Goal: Check status

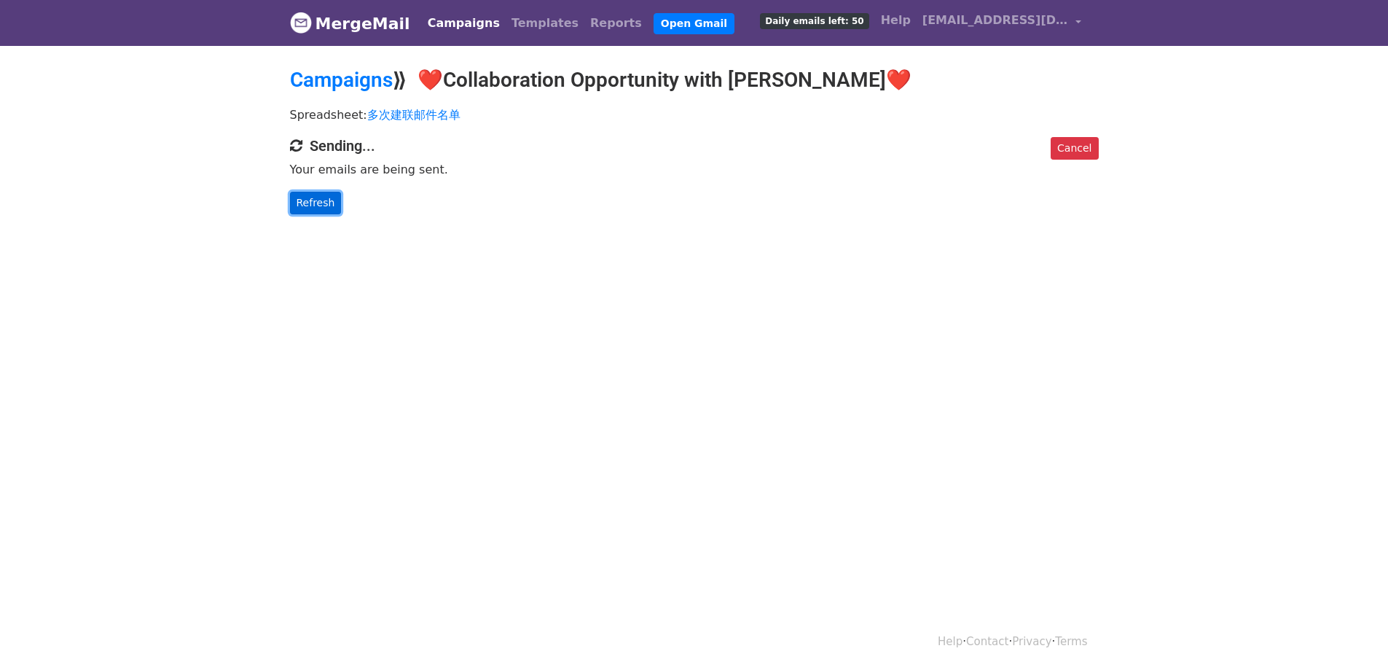
click at [326, 198] on link "Refresh" at bounding box center [316, 203] width 52 height 23
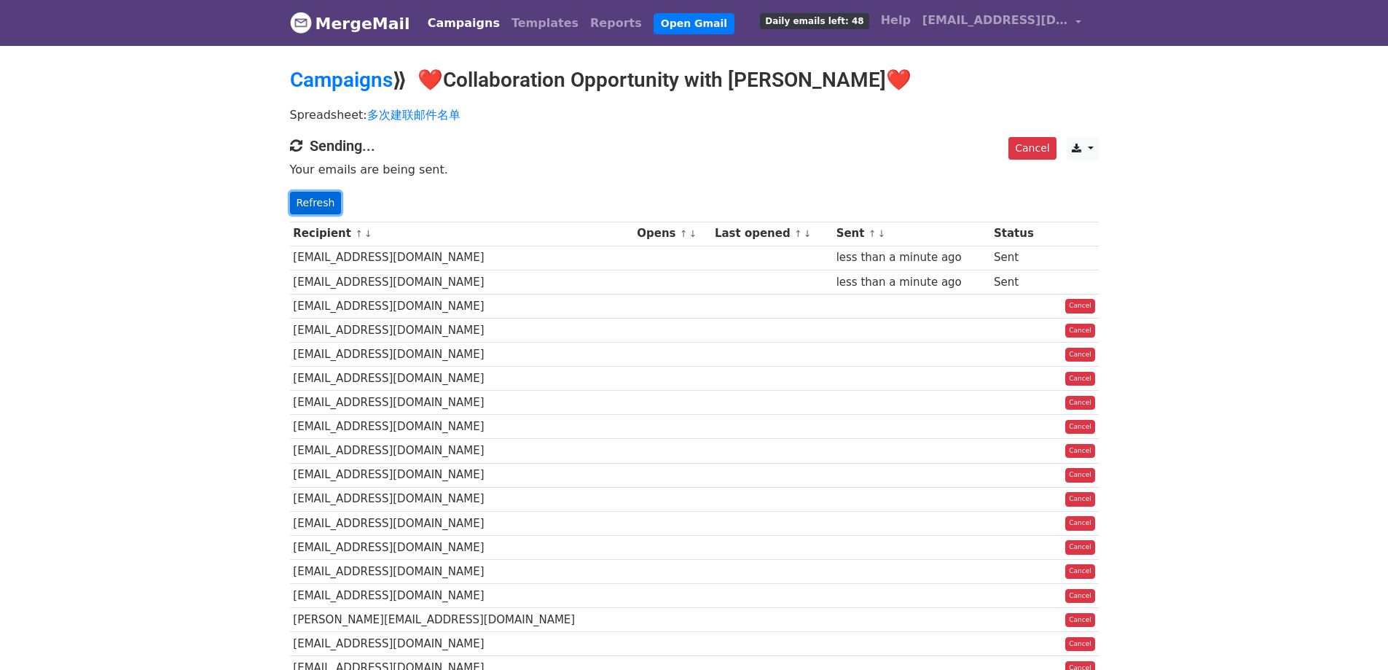
click at [323, 197] on link "Refresh" at bounding box center [316, 203] width 52 height 23
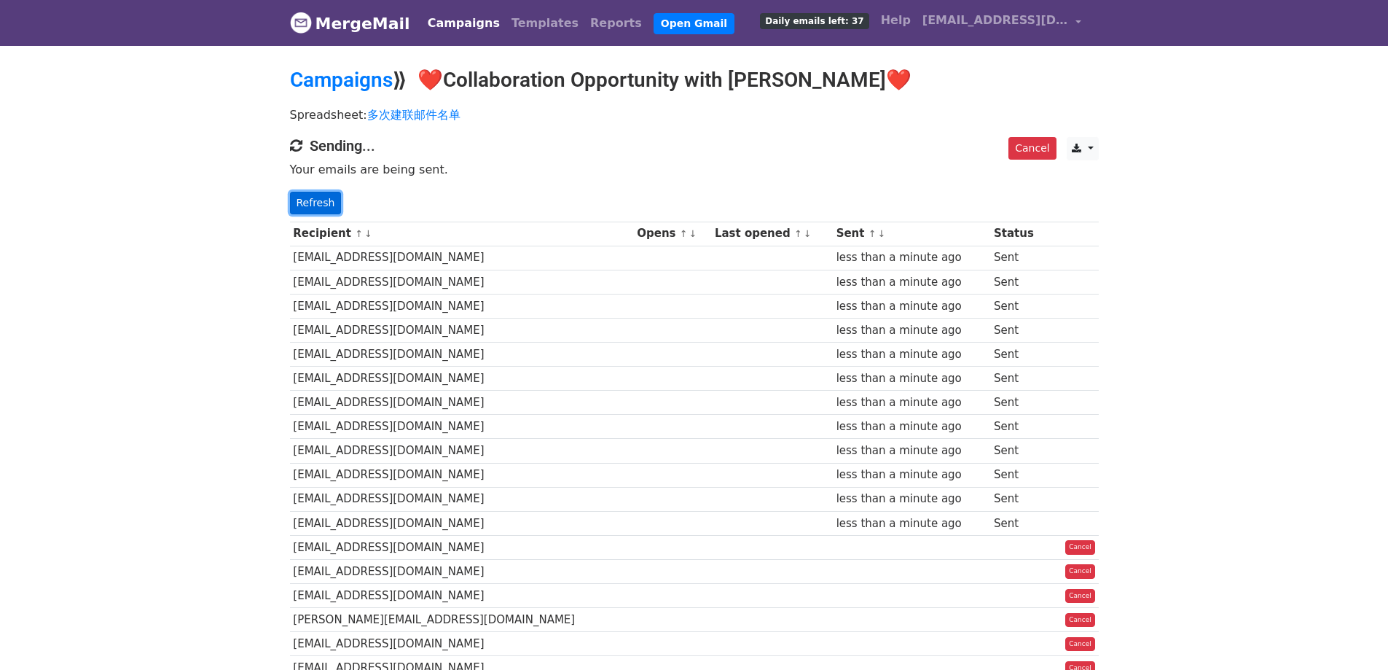
click at [317, 197] on link "Refresh" at bounding box center [316, 203] width 52 height 23
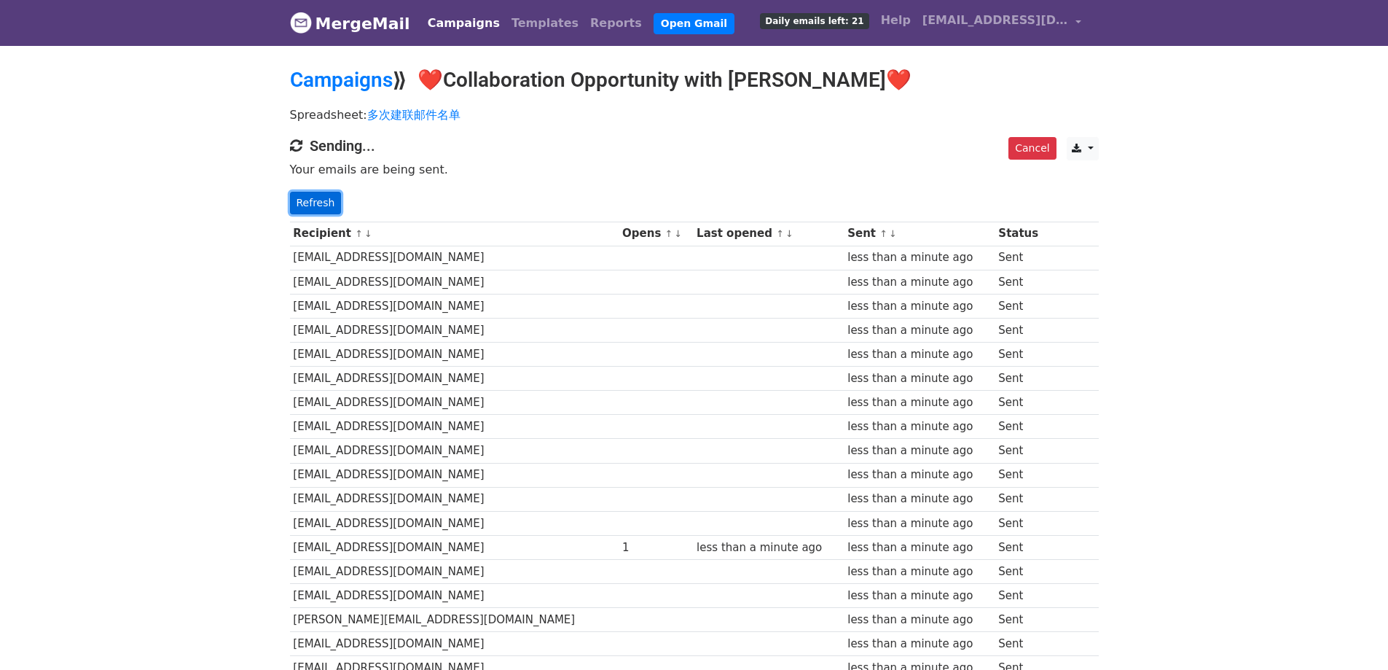
click at [296, 200] on link "Refresh" at bounding box center [316, 203] width 52 height 23
click at [328, 205] on link "Refresh" at bounding box center [316, 203] width 52 height 23
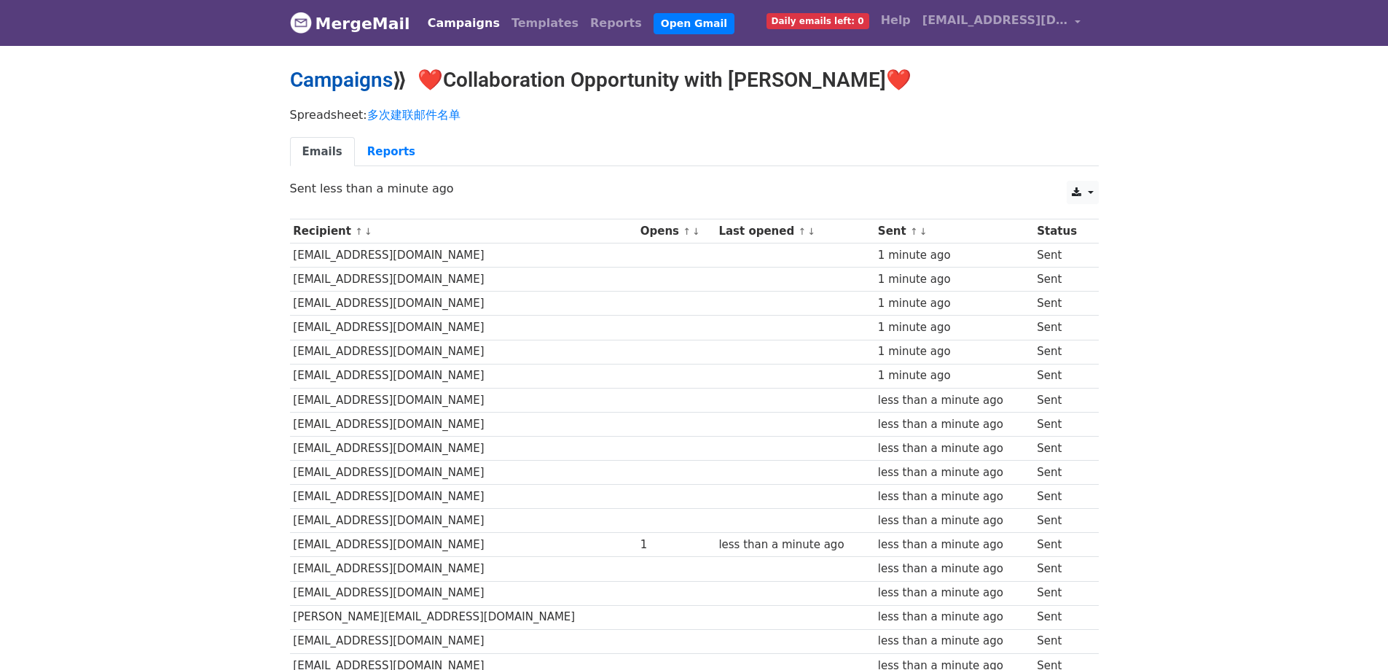
click at [352, 76] on link "Campaigns" at bounding box center [341, 80] width 103 height 24
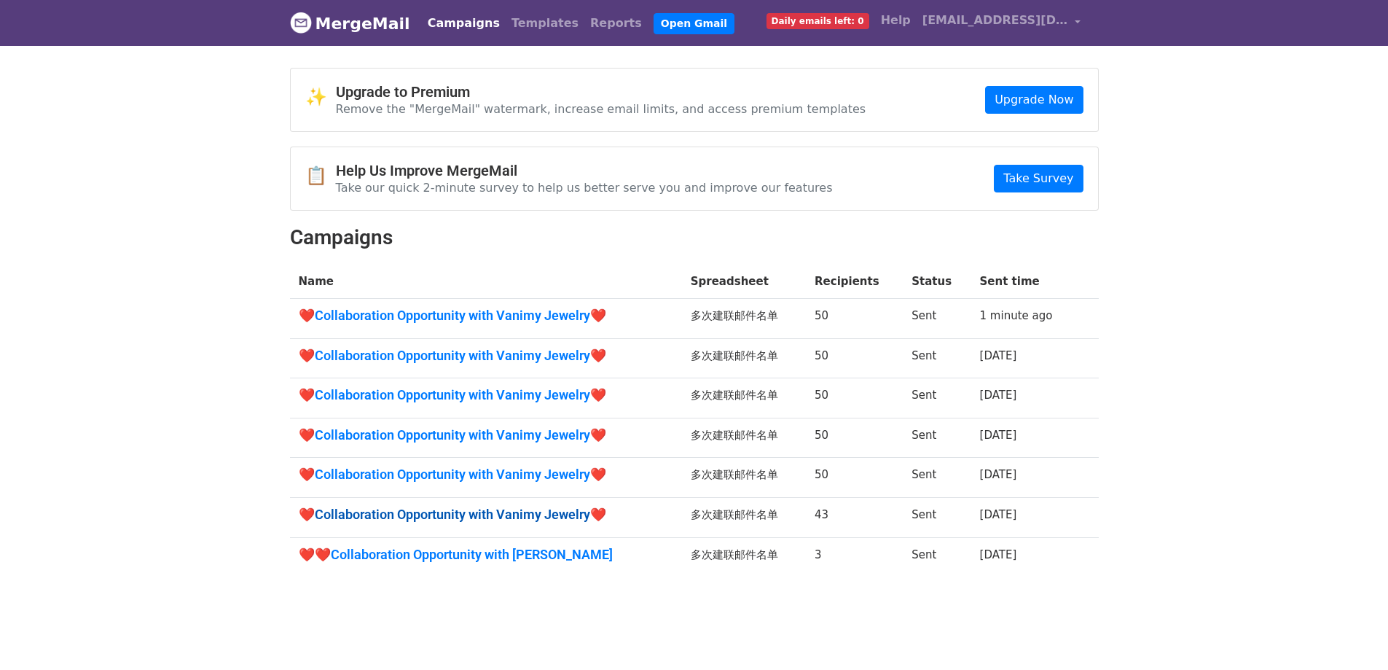
click at [506, 521] on link "❤️Collaboration Opportunity with Vanimy Jewelry❤️" at bounding box center [486, 514] width 375 height 16
click at [548, 469] on link "❤️Collaboration Opportunity with Vanimy Jewelry❤️" at bounding box center [486, 474] width 375 height 16
click at [469, 434] on link "❤️Collaboration Opportunity with Vanimy Jewelry❤️" at bounding box center [486, 435] width 375 height 16
click at [528, 357] on link "❤️Collaboration Opportunity with Vanimy Jewelry❤️" at bounding box center [486, 356] width 375 height 16
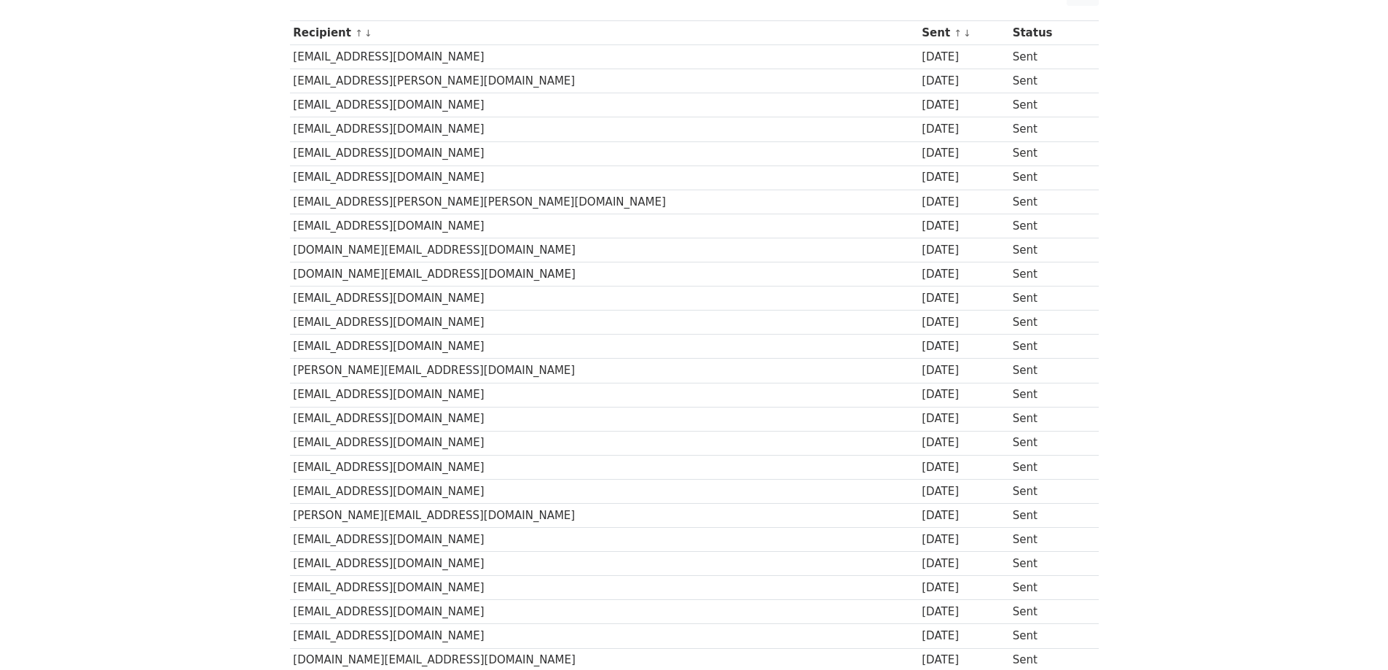
scroll to position [73, 0]
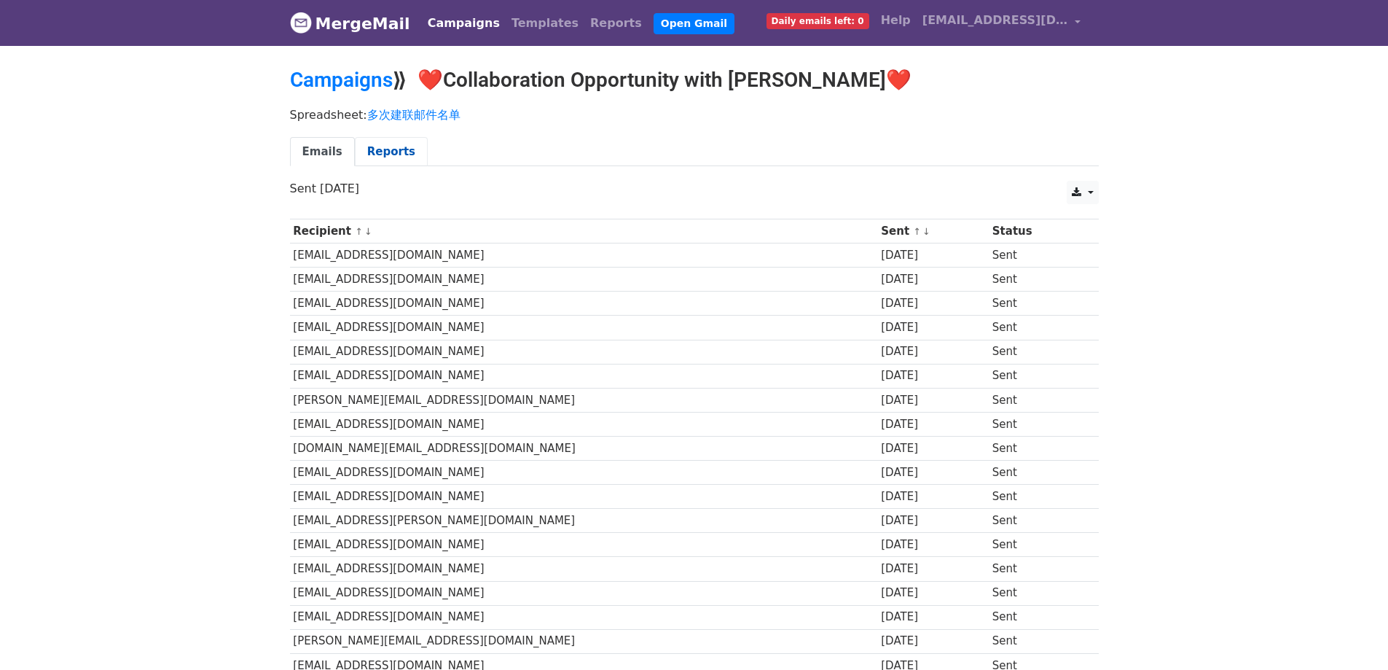
click at [367, 146] on link "Reports" at bounding box center [391, 152] width 73 height 30
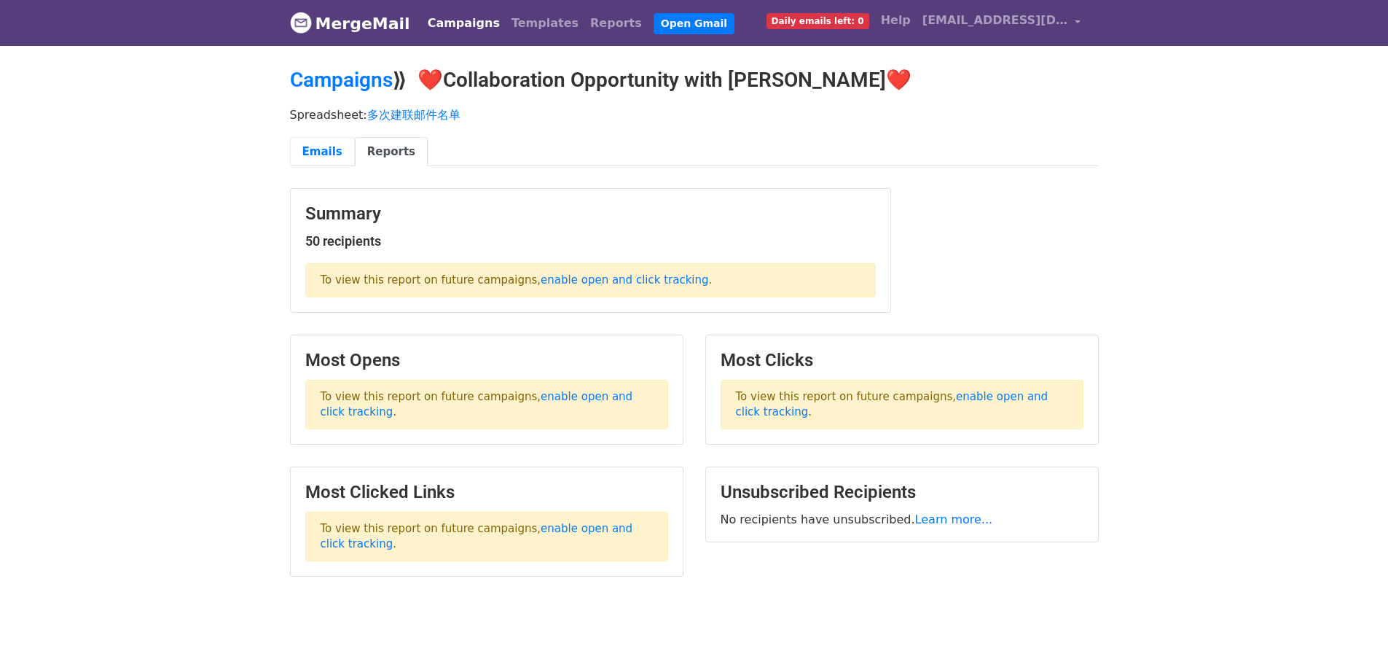
click at [318, 149] on link "Emails" at bounding box center [322, 152] width 65 height 30
click at [361, 82] on link "Campaigns" at bounding box center [341, 80] width 103 height 24
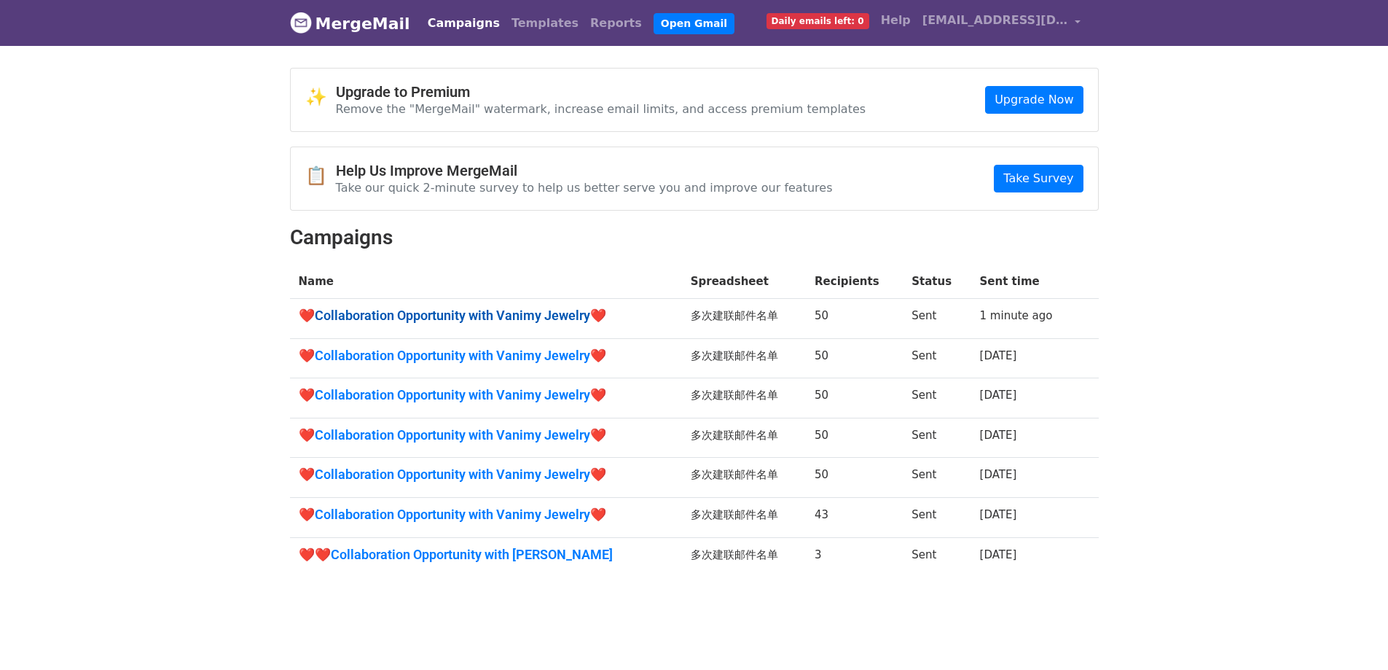
click at [516, 309] on link "❤️Collaboration Opportunity with Vanimy Jewelry❤️" at bounding box center [486, 315] width 375 height 16
click at [464, 310] on link "❤️Collaboration Opportunity with Vanimy Jewelry❤️" at bounding box center [486, 315] width 375 height 16
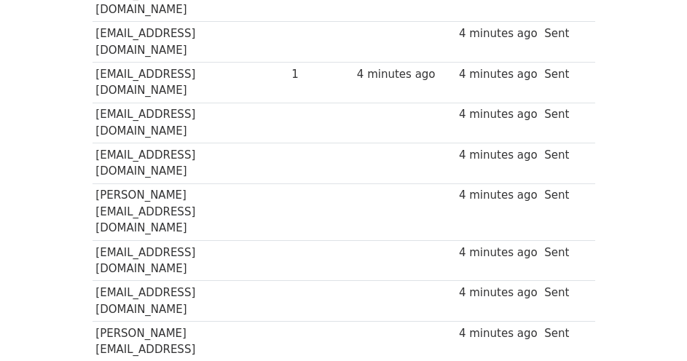
scroll to position [585, 0]
